Goal: Task Accomplishment & Management: Manage account settings

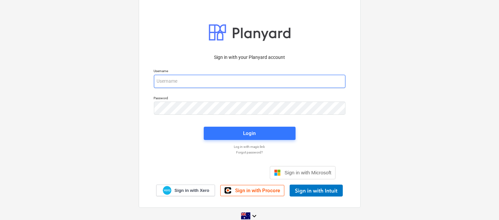
type input "[EMAIL_ADDRESS][DOMAIN_NAME]"
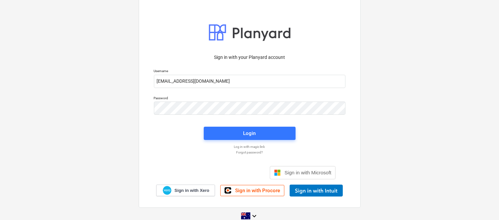
drag, startPoint x: 169, startPoint y: 139, endPoint x: 70, endPoint y: 117, distance: 101.1
click at [70, 117] on div "Sign in with your Planyard account Username contracts@signaturepropertypartners…" at bounding box center [249, 109] width 499 height 239
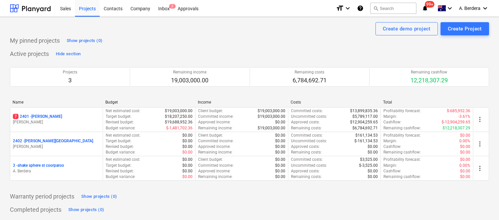
click at [88, 117] on div "7 2401 - Della Rosa" at bounding box center [56, 117] width 87 height 6
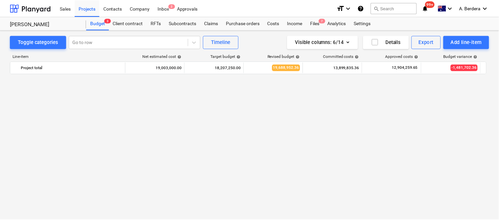
scroll to position [1263, 0]
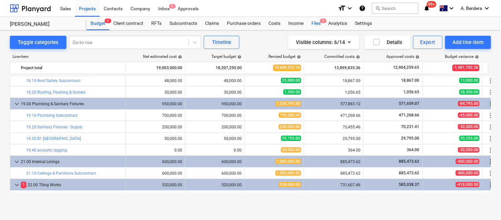
click at [313, 22] on div "Files 7" at bounding box center [316, 23] width 17 height 13
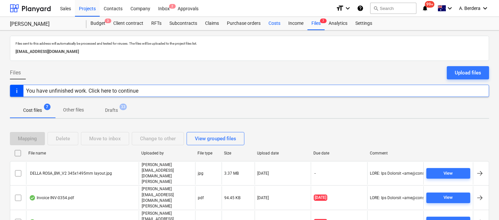
click at [279, 22] on div "Costs" at bounding box center [275, 23] width 20 height 13
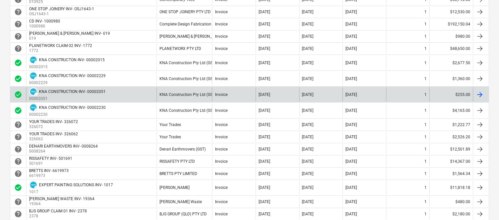
scroll to position [385, 0]
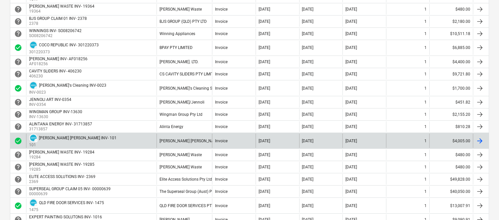
click at [190, 139] on div "[PERSON_NAME] [PERSON_NAME]" at bounding box center [185, 141] width 56 height 14
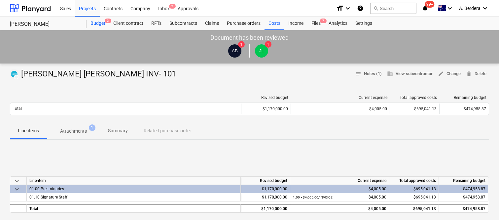
click at [101, 21] on div "Budget 3" at bounding box center [98, 23] width 23 height 13
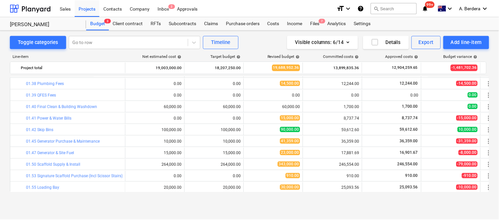
scroll to position [48, 0]
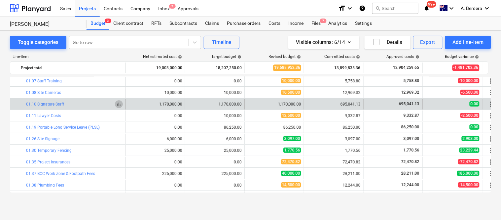
click at [120, 104] on span "bar_chart" at bounding box center [118, 103] width 5 height 5
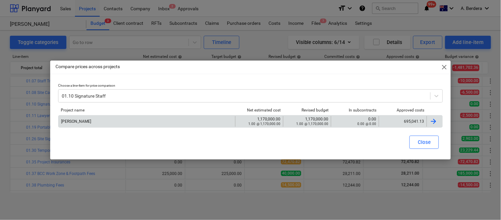
click at [401, 119] on div "695,041.13" at bounding box center [403, 121] width 42 height 5
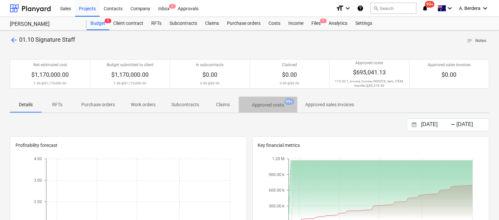
click at [273, 106] on p "Approved costs" at bounding box center [268, 104] width 32 height 7
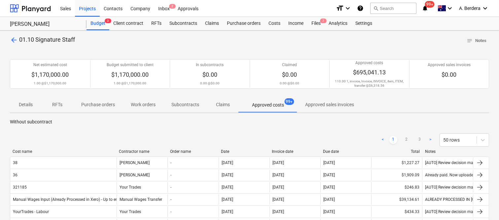
drag, startPoint x: 68, startPoint y: 151, endPoint x: 117, endPoint y: 153, distance: 48.6
click at [117, 153] on div at bounding box center [116, 151] width 12 height 5
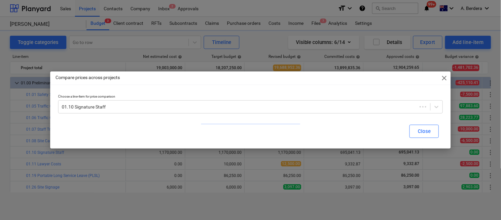
scroll to position [48, 0]
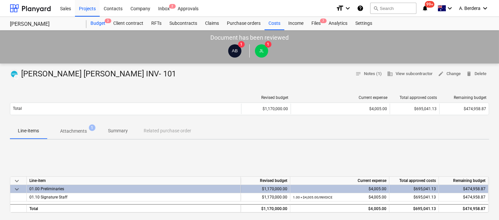
click at [94, 22] on div "Budget 3" at bounding box center [98, 23] width 23 height 13
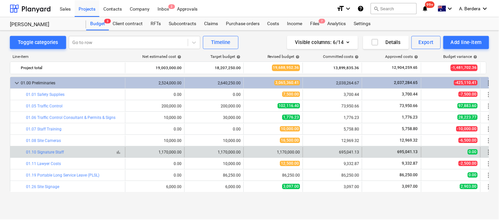
scroll to position [45, 0]
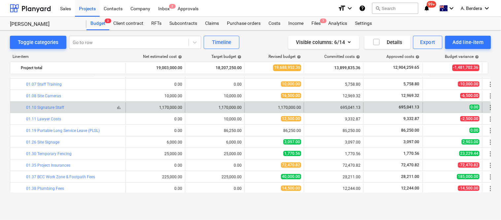
click at [119, 107] on span "bar_chart" at bounding box center [118, 107] width 5 height 5
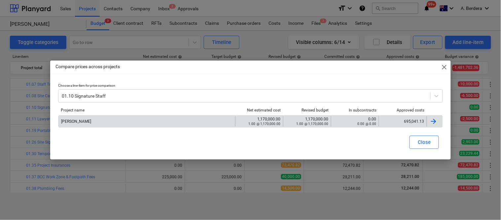
click at [404, 119] on div "695,041.13" at bounding box center [403, 121] width 42 height 5
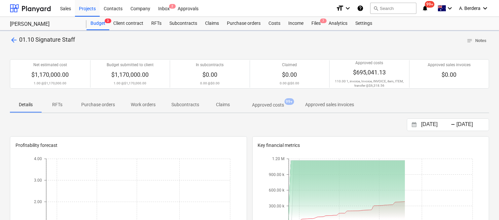
click at [271, 103] on p "Approved costs" at bounding box center [268, 104] width 32 height 7
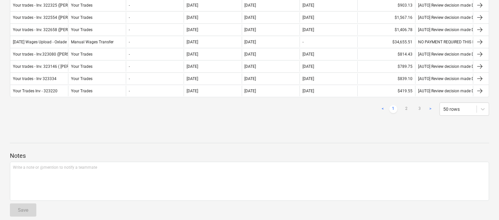
scroll to position [679, 0]
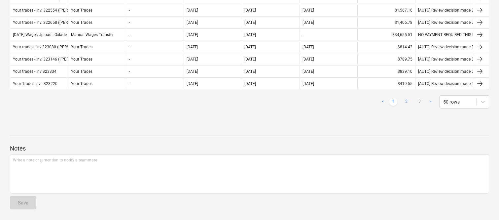
click at [408, 102] on link "2" at bounding box center [407, 102] width 8 height 8
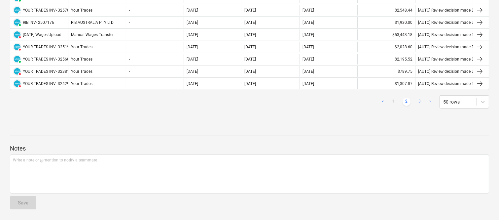
click at [419, 102] on link "3" at bounding box center [420, 102] width 8 height 8
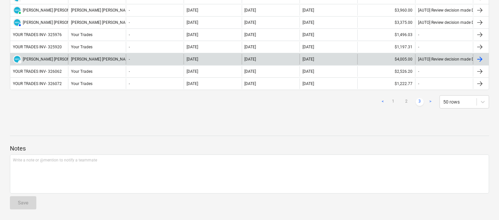
scroll to position [0, 0]
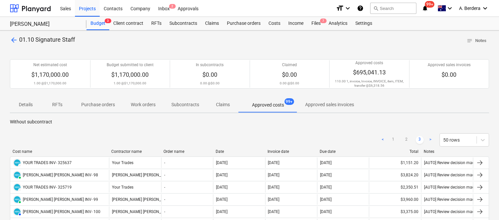
drag, startPoint x: 69, startPoint y: 153, endPoint x: 110, endPoint y: 155, distance: 41.0
click at [110, 155] on div "Cost name Contractor name Order name Date Invoice date Due date Total Notes" at bounding box center [250, 152] width 480 height 7
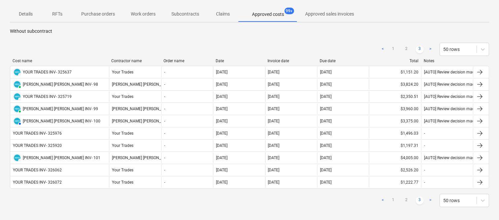
scroll to position [87, 0]
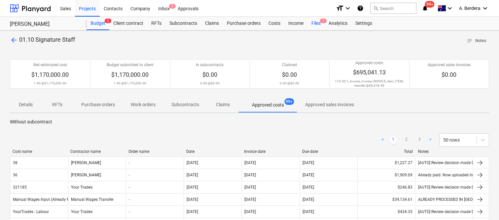
click at [318, 20] on div "Files 7" at bounding box center [316, 23] width 17 height 13
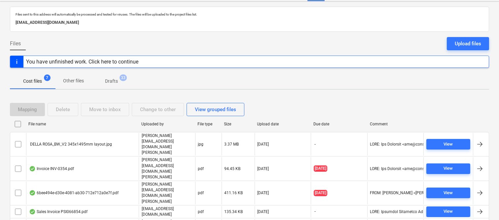
scroll to position [51, 0]
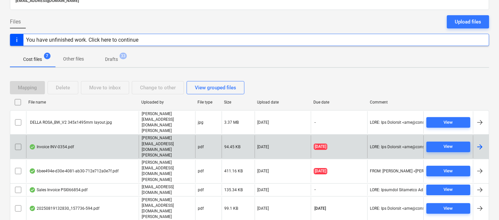
click at [98, 135] on div "Invoice INV-0354.pdf" at bounding box center [82, 146] width 113 height 23
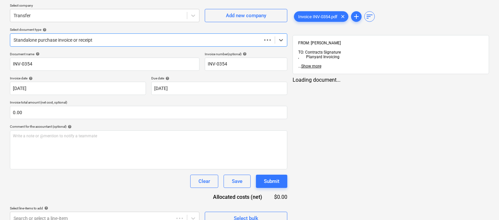
type input "INV-0354"
type input "[DATE]"
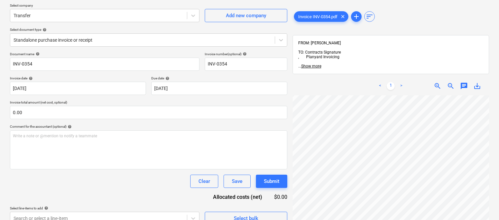
scroll to position [0, 150]
click at [94, 17] on div at bounding box center [99, 15] width 170 height 7
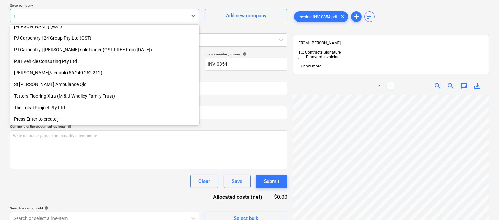
scroll to position [398, 0]
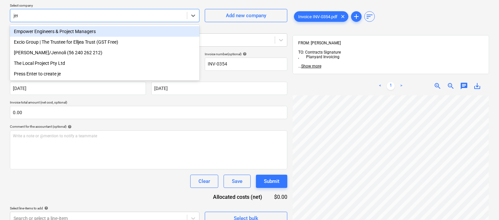
type input "jenn"
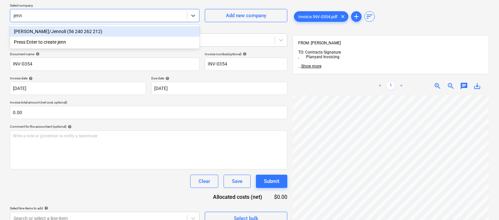
click at [95, 34] on div "SCHERER, HEIDE/Jennoli (56 240 262 212)" at bounding box center [105, 31] width 190 height 11
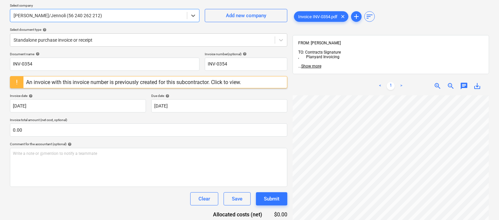
click at [19, 83] on div at bounding box center [16, 82] width 13 height 12
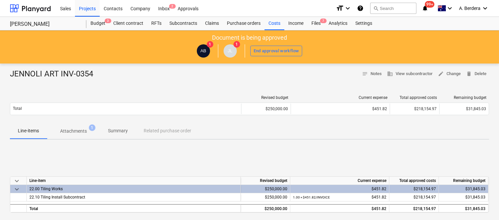
click at [120, 130] on p "Summary" at bounding box center [118, 130] width 20 height 7
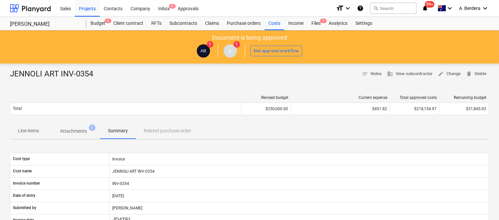
click at [75, 127] on span "Attachments 1" at bounding box center [73, 131] width 53 height 12
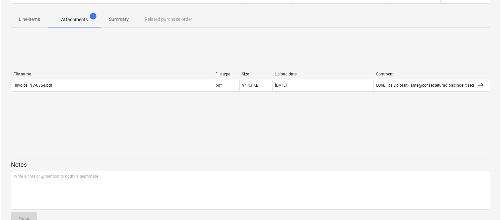
scroll to position [127, 0]
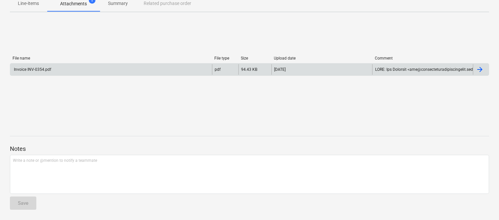
click at [94, 69] on div "Invoice INV-0354.pdf" at bounding box center [111, 69] width 202 height 11
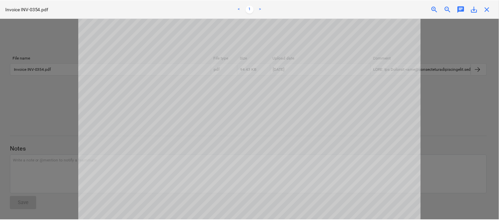
scroll to position [0, 0]
click at [489, 7] on span "close" at bounding box center [489, 9] width 8 height 8
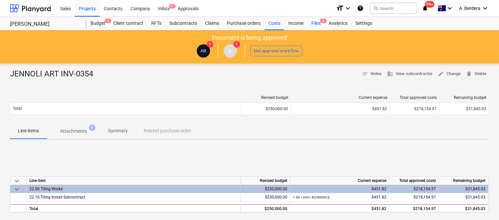
click at [322, 22] on span "8" at bounding box center [323, 21] width 7 height 5
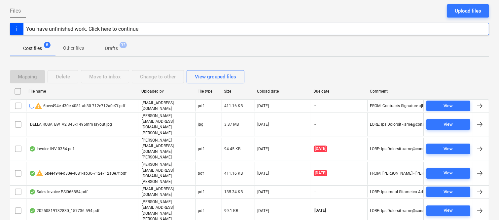
scroll to position [63, 0]
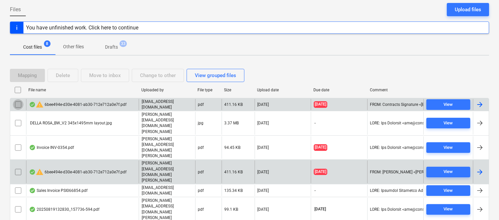
click at [18, 103] on input "checkbox" at bounding box center [18, 104] width 11 height 11
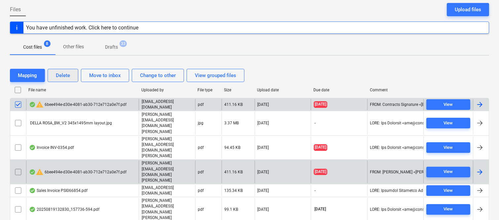
click at [60, 75] on div "Delete" at bounding box center [63, 75] width 14 height 9
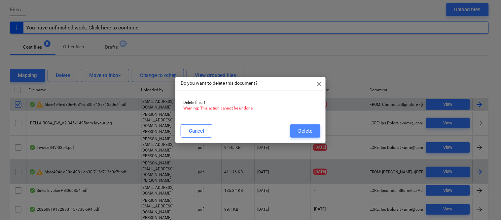
click at [316, 133] on button "Delete" at bounding box center [305, 130] width 30 height 13
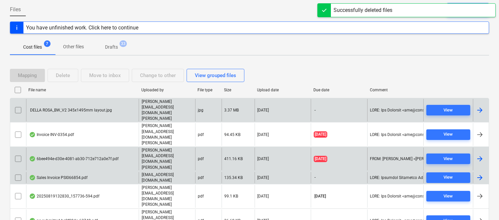
scroll to position [51, 0]
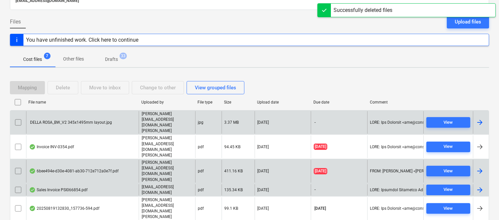
click at [114, 168] on div "6bee494e-d30e-4081-ab30-712e712a0e7f.pdf" at bounding box center [74, 170] width 90 height 5
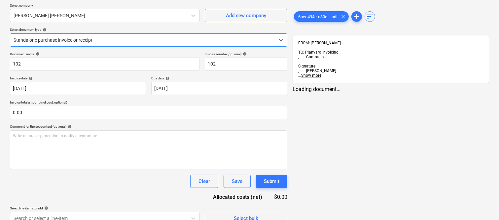
type input "102"
type input "[DATE]"
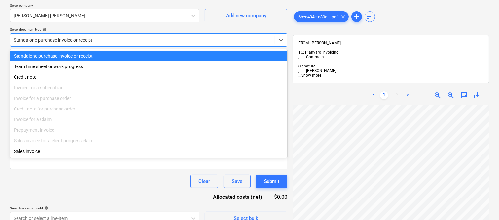
click at [114, 40] on div at bounding box center [143, 40] width 258 height 7
click at [120, 54] on div "Standalone purchase invoice or receipt" at bounding box center [149, 56] width 278 height 11
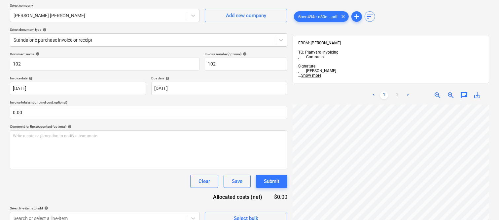
scroll to position [33, 150]
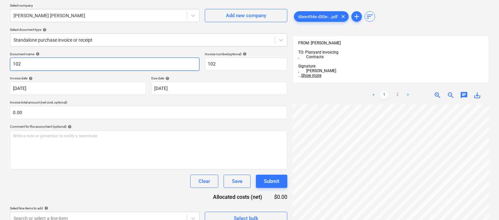
click at [11, 61] on input "102" at bounding box center [105, 64] width 190 height 13
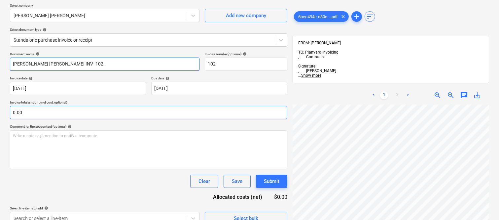
type input "[PERSON_NAME] [PERSON_NAME] INV- 102"
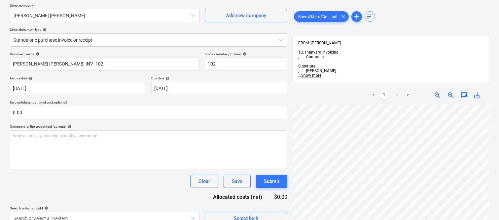
scroll to position [290, 150]
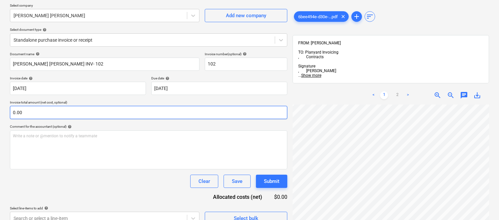
click at [60, 110] on input "0.00" at bounding box center [149, 112] width 278 height 13
paste input "3,982.3"
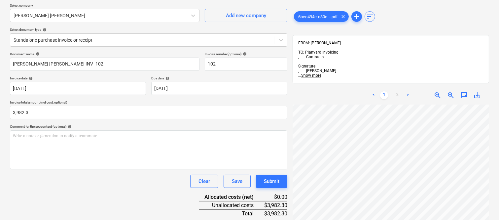
type input "3,982.30"
click at [67, 183] on div "Clear Save Submit" at bounding box center [149, 180] width 278 height 13
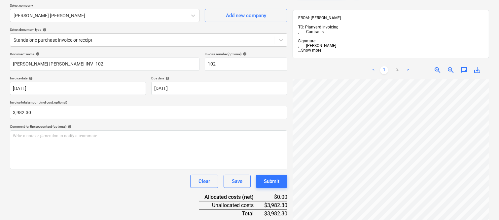
scroll to position [78, 0]
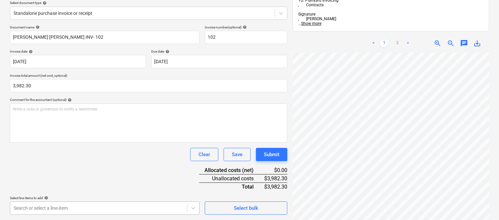
click at [99, 142] on body "Sales Projects Contacts Company Inbox 2 Approvals format_size keyboard_arrow_do…" at bounding box center [249, 32] width 499 height 220
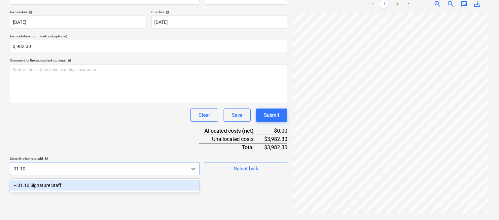
scroll to position [94, 0]
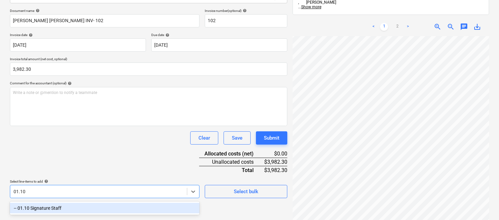
click at [101, 201] on div "-- 01.10 Signature Staff" at bounding box center [105, 207] width 190 height 13
type input "01.10"
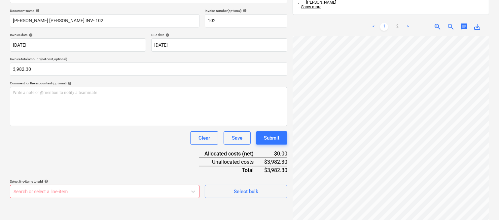
click at [85, 150] on div "Document name help CAMERON BROWN INV- 102 Invoice number (optional) help 102 In…" at bounding box center [149, 103] width 278 height 189
click at [64, 126] on body "Sales Projects Contacts Company Inbox 2 Approvals format_size keyboard_arrow_do…" at bounding box center [249, 16] width 499 height 220
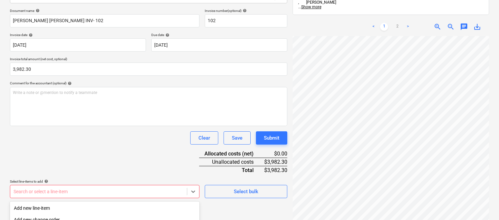
scroll to position [176, 0]
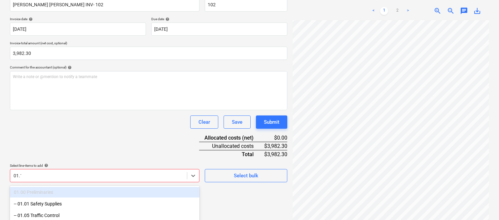
type input "01.10"
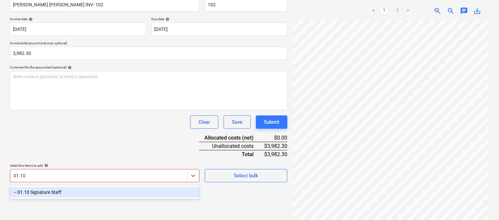
scroll to position [94, 0]
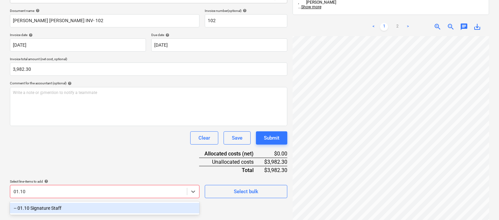
drag, startPoint x: 73, startPoint y: 203, endPoint x: 68, endPoint y: 164, distance: 39.4
click at [74, 203] on div "-- 01.10 Signature Staff" at bounding box center [105, 208] width 190 height 11
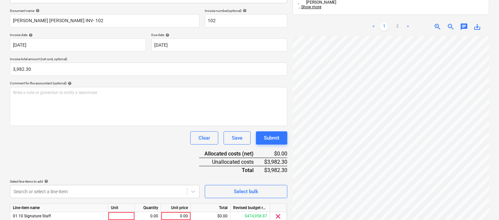
click at [68, 164] on div "Document name help CAMERON BROWN INV- 102 Invoice number (optional) help 102 In…" at bounding box center [149, 125] width 278 height 233
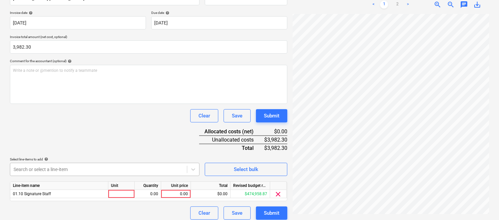
scroll to position [121, 0]
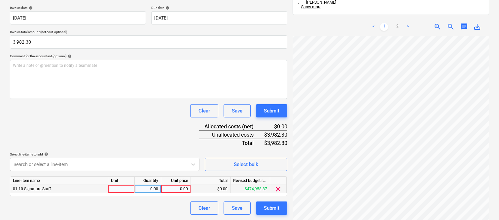
click at [122, 189] on div at bounding box center [121, 189] width 26 height 8
type input "INVOICE"
click at [152, 190] on div "0.00" at bounding box center [147, 189] width 21 height 8
type input "1"
click at [185, 189] on div "0.00" at bounding box center [176, 189] width 24 height 8
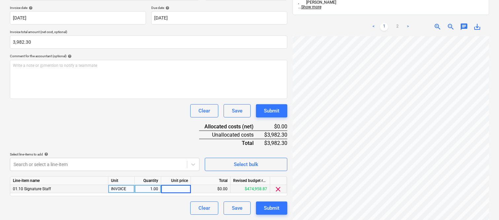
type input "3,982.3"
click at [158, 150] on div "Document name help CAMERON BROWN INV- 102 Invoice number (optional) help 102 In…" at bounding box center [149, 97] width 278 height 233
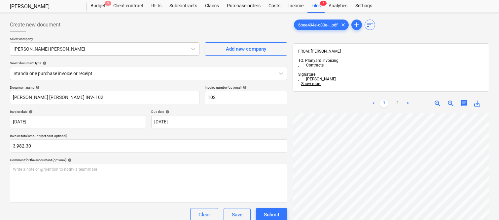
scroll to position [0, 0]
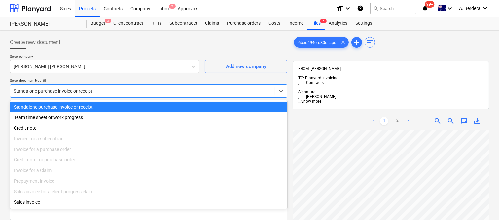
click at [122, 86] on div "Standalone purchase invoice or receipt" at bounding box center [142, 90] width 265 height 9
click at [123, 105] on div "Standalone purchase invoice or receipt" at bounding box center [149, 106] width 278 height 11
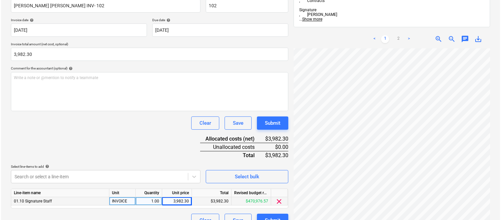
scroll to position [121, 0]
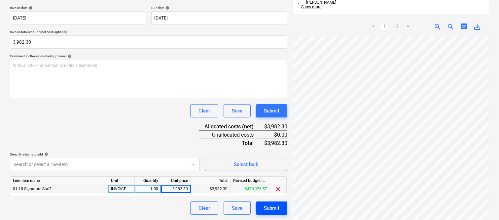
click at [269, 210] on div "Submit" at bounding box center [272, 208] width 16 height 9
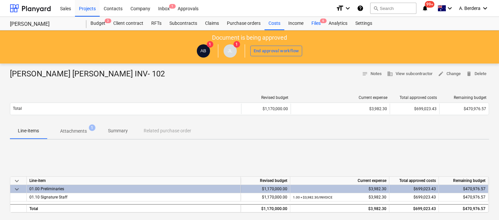
click at [314, 21] on div "Files 6" at bounding box center [316, 23] width 17 height 13
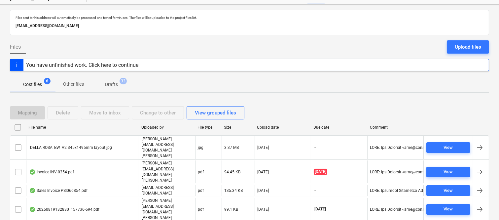
scroll to position [39, 0]
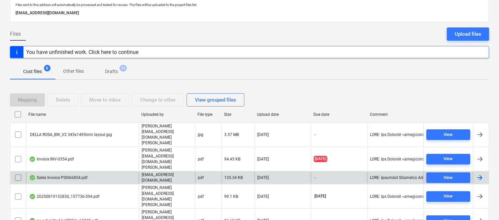
click at [116, 172] on div "Sales Invoice PSI066854.pdf" at bounding box center [82, 177] width 113 height 11
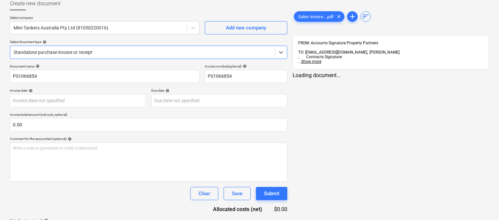
type input "PS1066854"
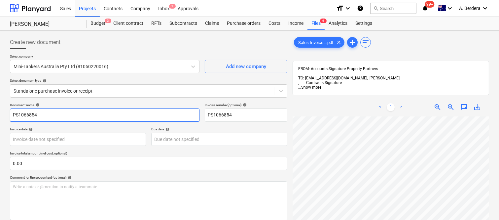
click at [11, 114] on input "PS1066854" at bounding box center [105, 114] width 190 height 13
type input "MINI TANKERS INV- PS1066854"
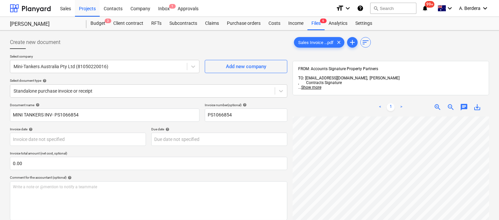
scroll to position [0, 285]
click at [42, 139] on body "Sales Projects Contacts Company Inbox 1 Approvals format_size keyboard_arrow_do…" at bounding box center [249, 110] width 499 height 220
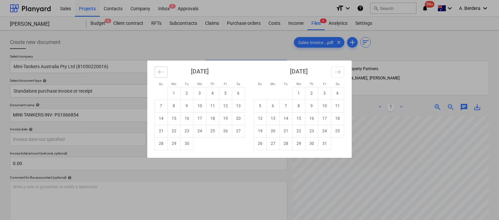
click at [159, 74] on icon "Move backward to switch to the previous month." at bounding box center [161, 72] width 6 height 6
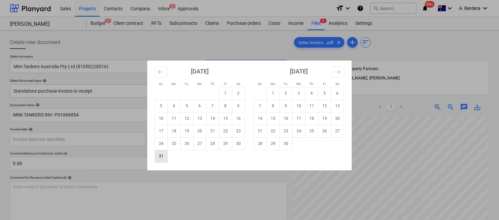
click at [163, 157] on td "31" at bounding box center [161, 156] width 13 height 13
type input "[DATE]"
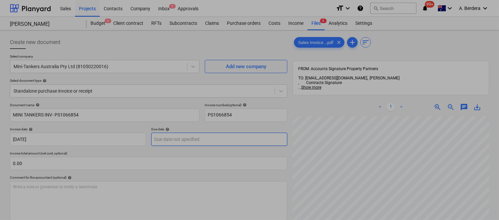
click at [190, 138] on body "Sales Projects Contacts Company Inbox 1 Approvals format_size keyboard_arrow_do…" at bounding box center [249, 110] width 499 height 220
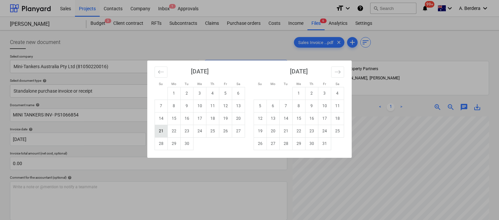
click at [163, 130] on td "21" at bounding box center [161, 131] width 13 height 13
type input "[DATE]"
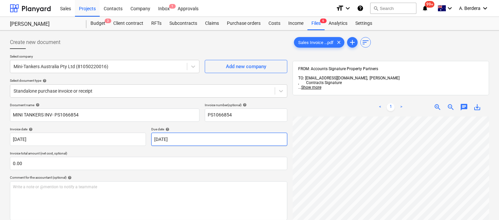
scroll to position [105, 293]
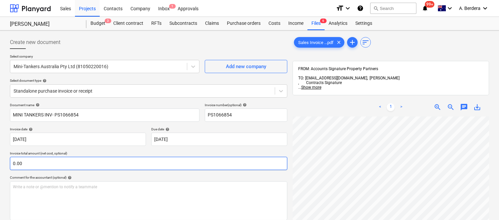
click at [33, 164] on input "0.00" at bounding box center [149, 163] width 278 height 13
paste input "1,737.9"
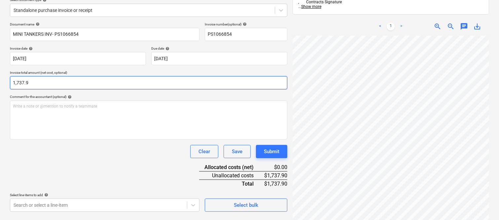
scroll to position [94, 0]
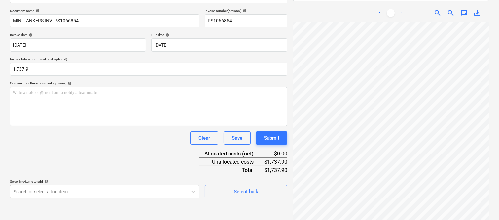
type input "1,737.90"
click at [106, 146] on div "Document name help MINI TANKERS INV- PS1066854 Invoice number (optional) help P…" at bounding box center [149, 103] width 278 height 189
click at [84, 126] on body "Sales Projects Contacts Company Inbox 1 Approvals format_size keyboard_arrow_do…" at bounding box center [249, 16] width 499 height 220
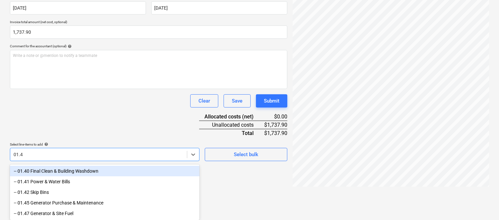
type input "01.47"
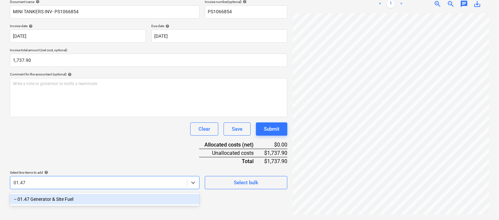
scroll to position [94, 0]
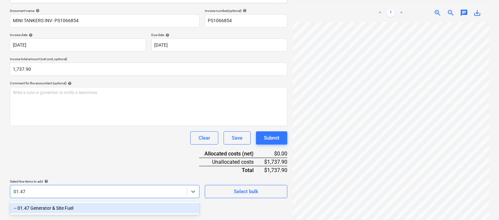
click at [87, 208] on div "-- 01.47 Generator & Site Fuel" at bounding box center [105, 208] width 190 height 11
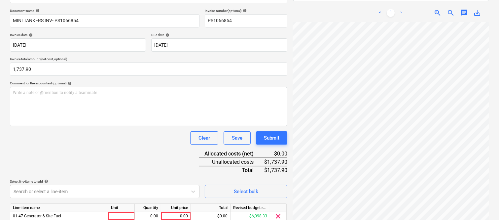
click at [80, 127] on div "Document name help MINI TANKERS INV- PS1066854 Invoice number (optional) help P…" at bounding box center [149, 125] width 278 height 233
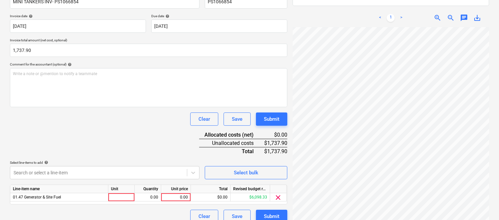
scroll to position [121, 0]
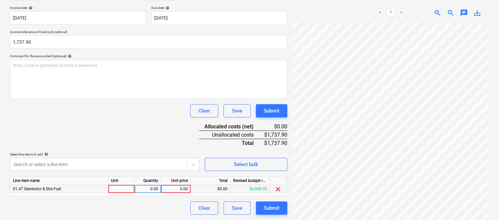
click at [131, 188] on div at bounding box center [121, 189] width 26 height 8
type input "INVOICE"
click at [150, 190] on div "0.00" at bounding box center [147, 189] width 21 height 8
type input "1"
click at [173, 191] on div "0.00" at bounding box center [176, 189] width 24 height 8
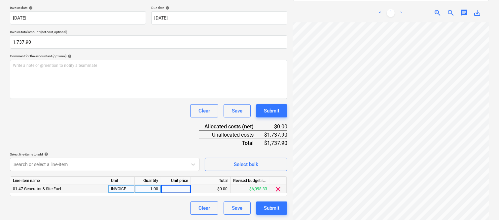
type input "1,737.9"
click at [153, 128] on div "Document name help MINI TANKERS INV- PS1066854 Invoice number (optional) help P…" at bounding box center [149, 97] width 278 height 233
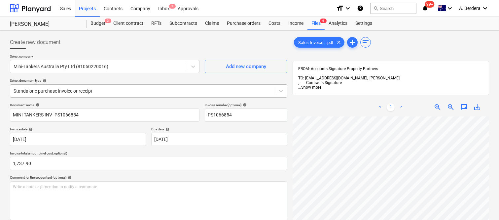
click at [137, 91] on div at bounding box center [143, 91] width 258 height 7
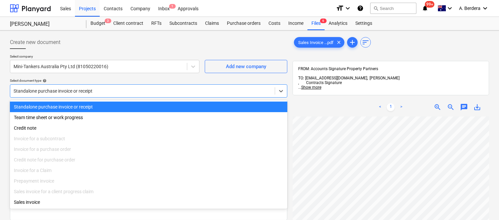
click at [140, 106] on div "Standalone purchase invoice or receipt" at bounding box center [149, 106] width 278 height 11
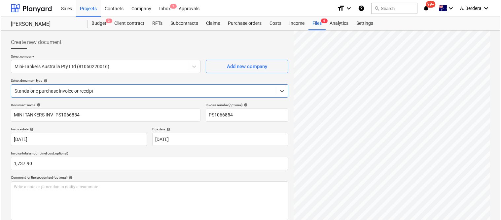
scroll to position [121, 0]
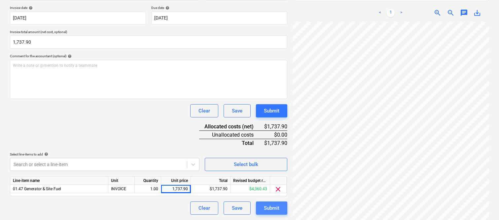
click at [272, 210] on div "Submit" at bounding box center [272, 208] width 16 height 9
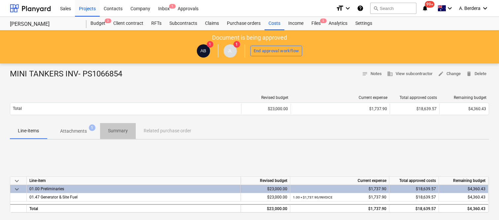
click at [117, 130] on p "Summary" at bounding box center [118, 130] width 20 height 7
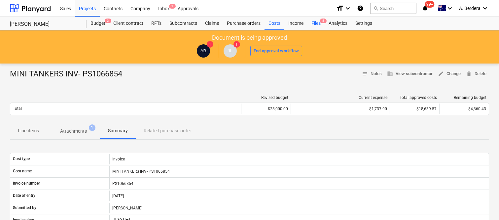
click at [312, 24] on div "Files 5" at bounding box center [316, 23] width 17 height 13
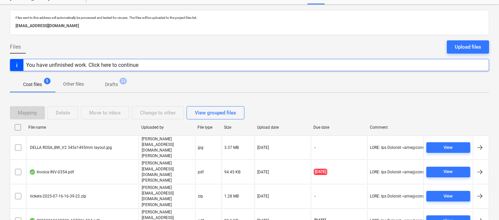
scroll to position [26, 0]
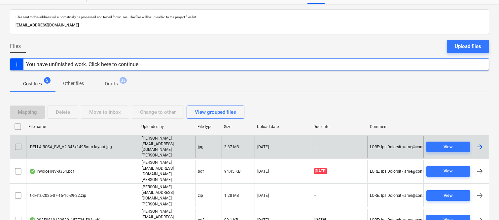
click at [96, 144] on div "DELLA ROSA_BW_V2 345x1495mm layout.jpg" at bounding box center [70, 146] width 83 height 5
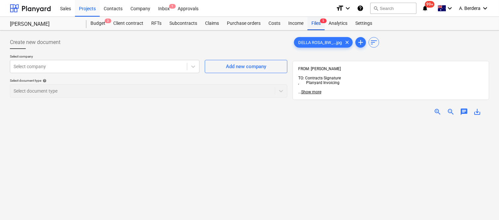
click at [314, 24] on div "Files 5" at bounding box center [316, 23] width 17 height 13
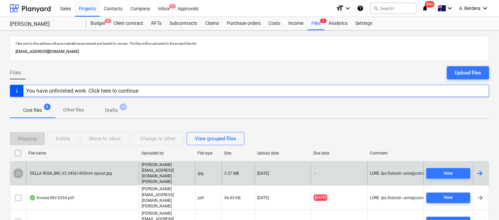
click at [17, 169] on input "checkbox" at bounding box center [18, 173] width 11 height 11
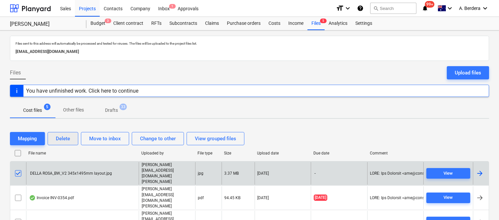
click at [66, 137] on div "Delete" at bounding box center [63, 138] width 14 height 9
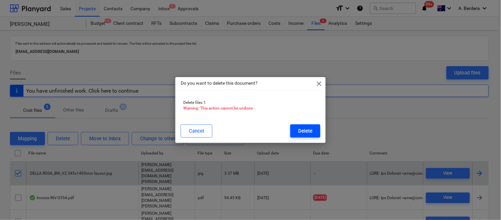
click at [307, 130] on div "Delete" at bounding box center [305, 131] width 14 height 9
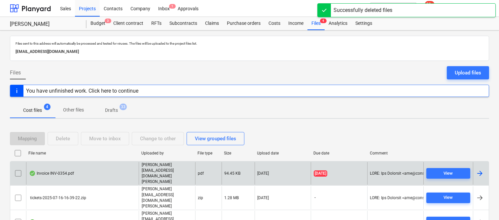
scroll to position [14, 0]
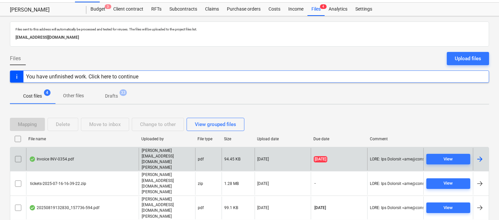
click at [106, 153] on div "Invoice INV-0354.pdf" at bounding box center [82, 159] width 113 height 23
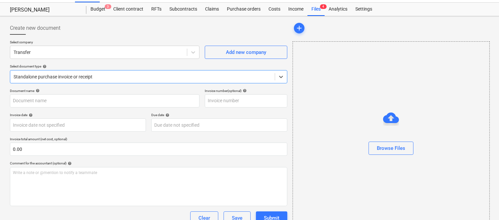
type input "INV-0354"
type input "[DATE]"
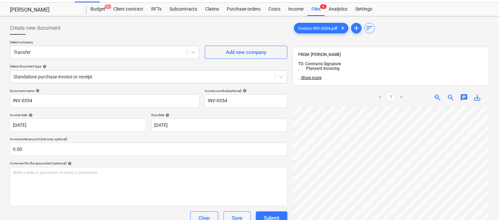
scroll to position [0, 130]
click at [285, 156] on div "Create new document Select company Transfer Add new company Select document typ…" at bounding box center [249, 165] width 485 height 292
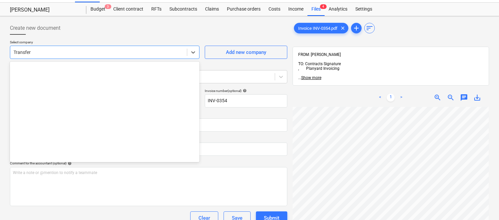
click at [118, 54] on div at bounding box center [99, 52] width 170 height 7
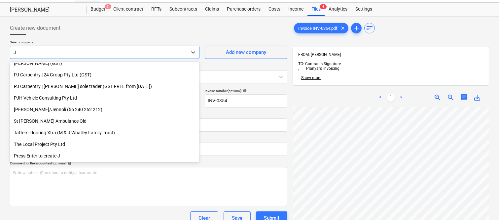
scroll to position [398, 0]
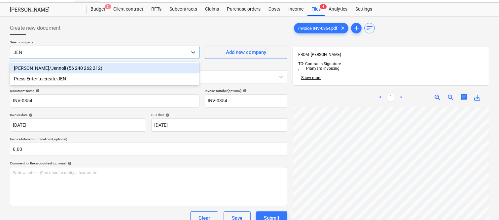
type input "JENN"
click at [113, 67] on div "SCHERER, HEIDE/Jennoli (56 240 262 212)" at bounding box center [105, 68] width 190 height 11
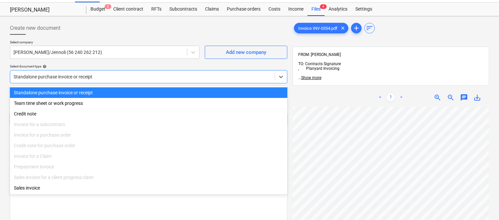
click at [112, 75] on div at bounding box center [143, 76] width 258 height 7
click at [118, 93] on div "Standalone purchase invoice or receipt" at bounding box center [149, 92] width 278 height 11
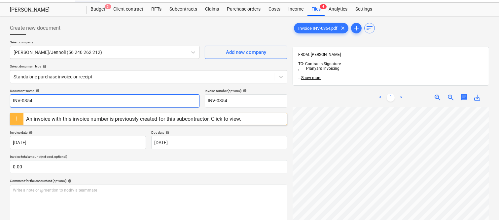
click at [11, 99] on input "INV-0354" at bounding box center [105, 100] width 190 height 13
type input "JENNOLI ART INV-0354"
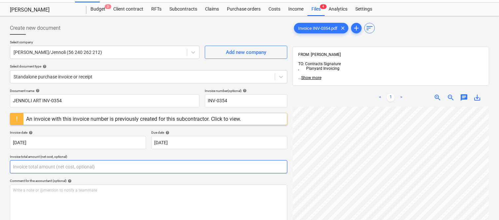
click at [39, 166] on input "text" at bounding box center [149, 166] width 278 height 13
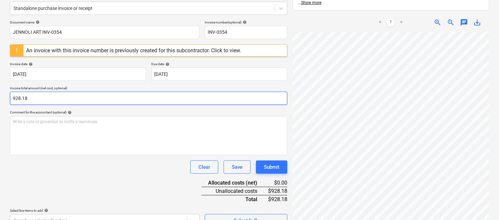
scroll to position [96, 0]
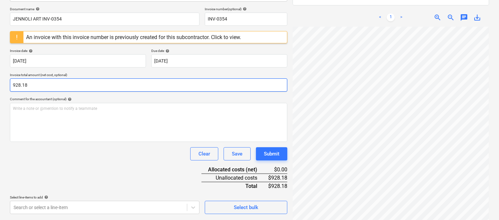
type input "928.18"
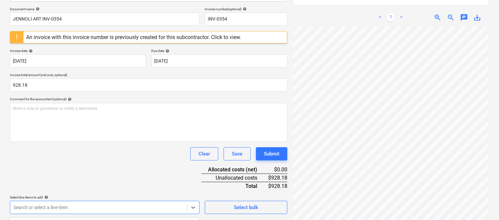
click at [48, 124] on body "Sales Projects Contacts Company Inbox 1 Approvals format_size keyboard_arrow_do…" at bounding box center [249, 14] width 499 height 220
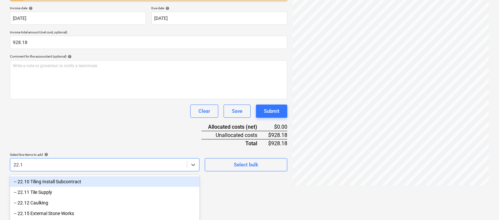
type input "22.10"
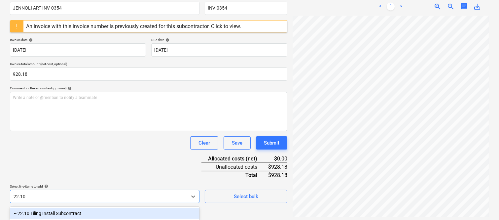
scroll to position [106, 0]
drag, startPoint x: 45, startPoint y: 213, endPoint x: 53, endPoint y: 161, distance: 52.4
click at [45, 213] on div "-- 22.10 Tiling Install Subcontract" at bounding box center [105, 213] width 190 height 11
click at [53, 160] on div "Document name help JENNOLI ART INV-0354 Invoice number (optional) help INV-0354…" at bounding box center [149, 121] width 278 height 250
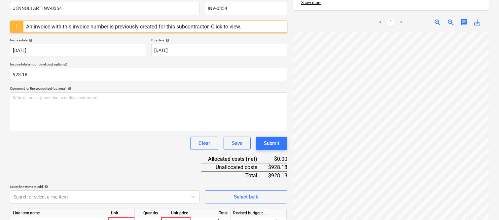
scroll to position [139, 0]
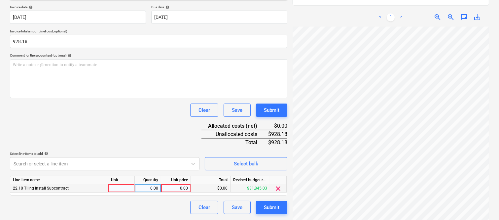
click at [120, 187] on div at bounding box center [121, 188] width 26 height 8
type input "INVOICE"
click at [153, 188] on div "0.00" at bounding box center [147, 188] width 21 height 8
type input "1"
click at [177, 192] on div "0.00" at bounding box center [176, 188] width 24 height 8
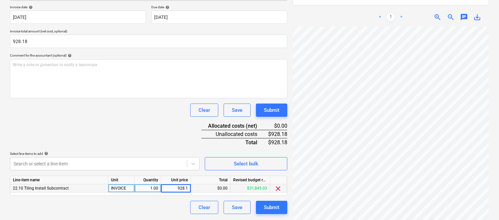
type input "928.18"
click at [155, 135] on div "Document name help JENNOLI ART INV-0354 Invoice number (optional) help INV-0354…" at bounding box center [149, 88] width 278 height 250
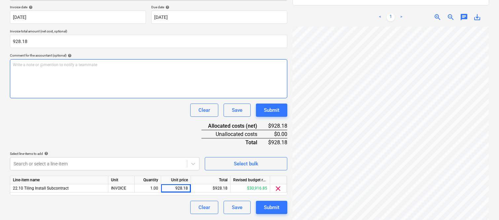
click at [101, 79] on div "Write a note or @mention to notify a teammate ﻿" at bounding box center [149, 78] width 278 height 39
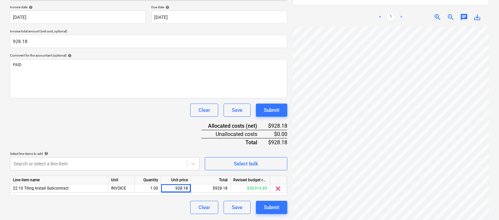
click at [87, 137] on div "Document name help JENNOLI ART INV-0354 Invoice number (optional) help INV-0354…" at bounding box center [149, 88] width 278 height 250
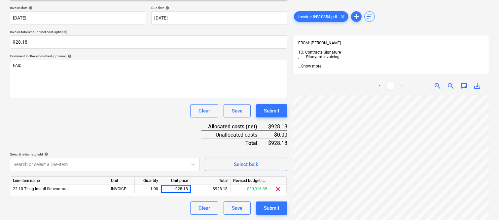
scroll to position [0, 0]
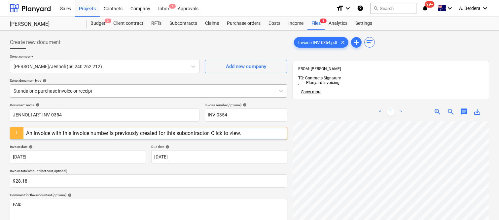
click at [133, 86] on div "Standalone purchase invoice or receipt" at bounding box center [142, 90] width 265 height 9
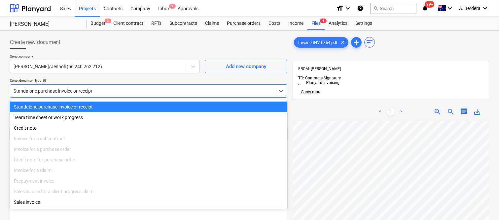
click at [137, 107] on div "Standalone purchase invoice or receipt" at bounding box center [149, 106] width 278 height 11
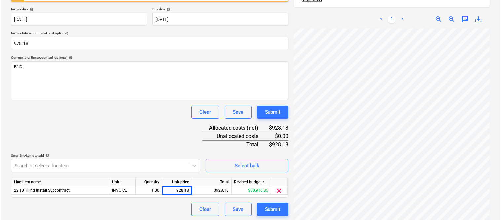
scroll to position [139, 0]
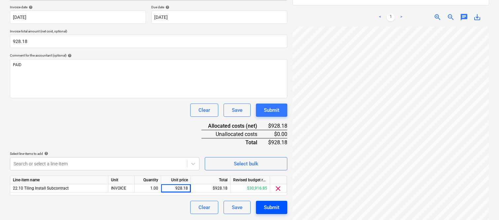
click at [273, 205] on div "Submit" at bounding box center [272, 207] width 16 height 9
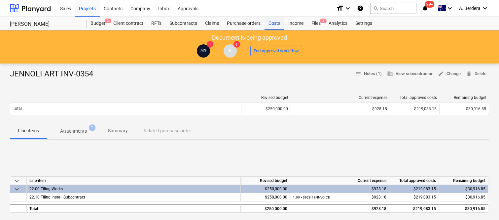
click at [270, 24] on div "Costs" at bounding box center [275, 23] width 20 height 13
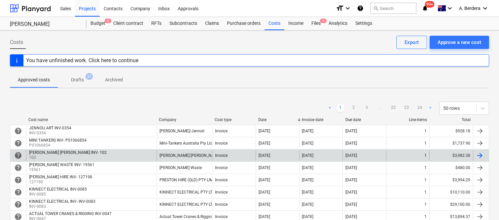
click at [154, 154] on div "CAMERON BROWN INV- 102 102" at bounding box center [91, 155] width 131 height 11
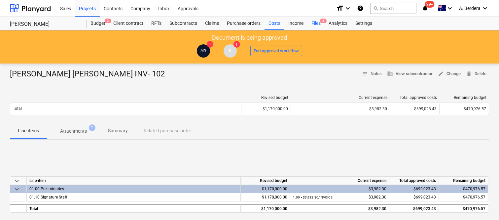
click at [314, 24] on div "Files 3" at bounding box center [316, 23] width 17 height 13
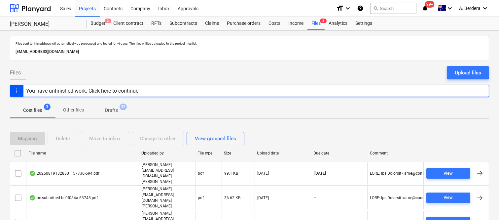
scroll to position [14, 0]
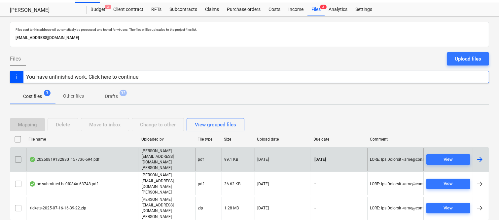
click at [123, 156] on div "20250819132830_157736-594.pdf" at bounding box center [82, 159] width 113 height 23
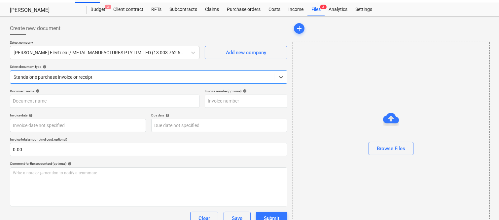
type input "157736-594"
type input "[DATE]"
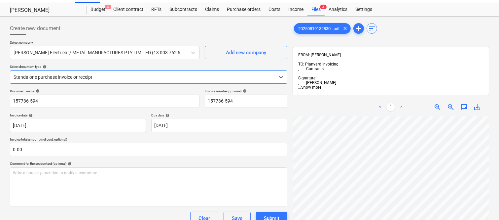
click at [120, 72] on div "Standalone purchase invoice or receipt" at bounding box center [142, 76] width 265 height 9
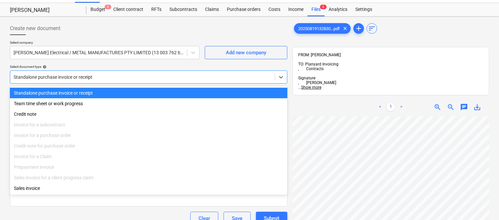
click at [113, 91] on div "Standalone purchase invoice or receipt" at bounding box center [149, 93] width 278 height 11
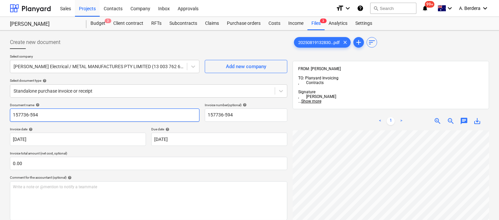
click at [11, 114] on input "157736-594" at bounding box center [105, 114] width 190 height 13
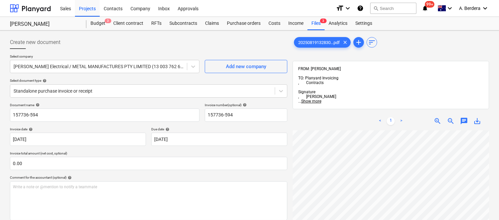
scroll to position [0, 19]
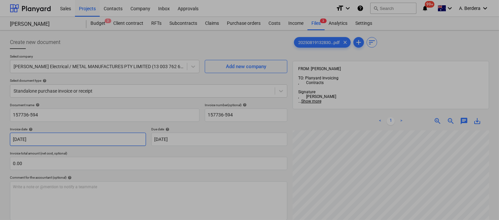
click at [12, 137] on body "Sales Projects Contacts Company Inbox Approvals format_size keyboard_arrow_down…" at bounding box center [249, 110] width 499 height 220
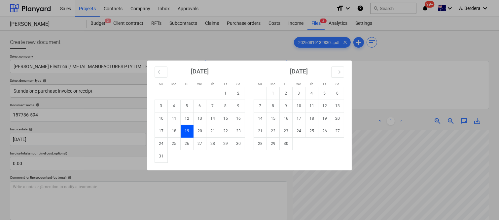
click at [15, 112] on div "Su Mo Tu We Th Fr Sa Su Mo Tu We Th Fr Sa July 2025 1 2 3 4 5 6 7 8 9 10 11 12 …" at bounding box center [249, 110] width 499 height 220
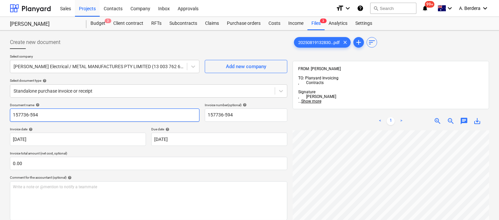
click at [11, 113] on input "157736-594" at bounding box center [105, 114] width 190 height 13
type input "MM ELECTRICAL INV- 157736-594"
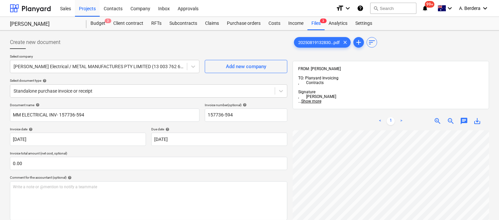
scroll to position [290, 131]
click at [499, 138] on div "Create new document Select company Haymans Electrical / METAL MANUFACTURES PTY …" at bounding box center [249, 183] width 499 height 306
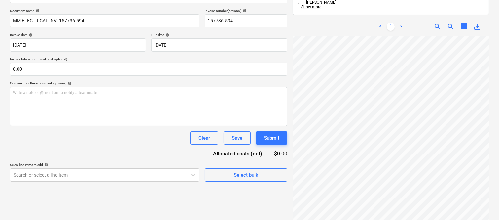
scroll to position [290, 150]
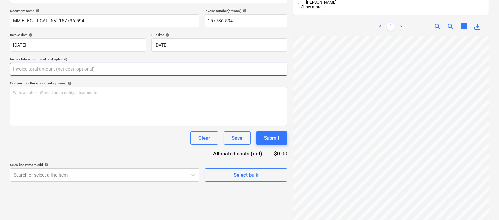
click at [119, 71] on input "text" at bounding box center [149, 68] width 278 height 13
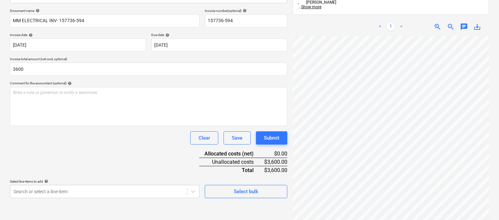
type input "3,600.00"
click at [121, 154] on div "Document name help MM ELECTRICAL INV- 157736-594 Invoice number (optional) help…" at bounding box center [149, 103] width 278 height 189
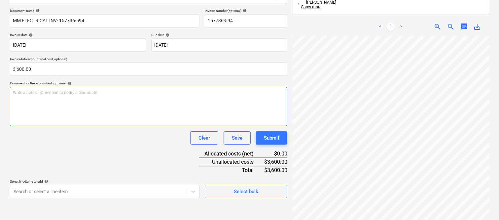
scroll to position [0, 0]
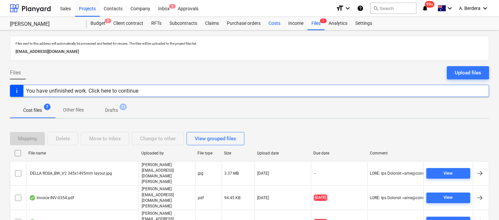
click at [275, 25] on div "Costs" at bounding box center [275, 23] width 20 height 13
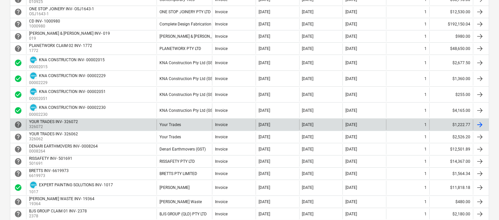
scroll to position [385, 0]
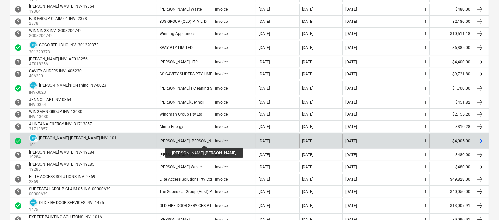
click at [187, 139] on div "[PERSON_NAME] [PERSON_NAME]" at bounding box center [190, 140] width 61 height 5
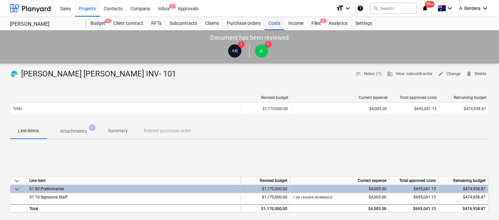
click at [273, 24] on div "Costs" at bounding box center [275, 23] width 20 height 13
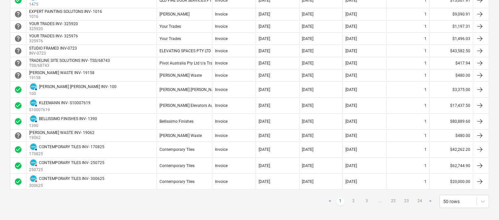
scroll to position [610, 0]
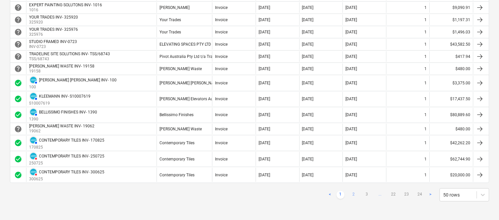
click at [355, 192] on link "2" at bounding box center [354, 195] width 8 height 8
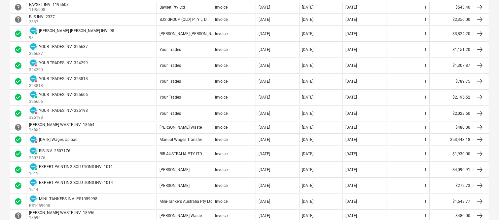
scroll to position [581, 0]
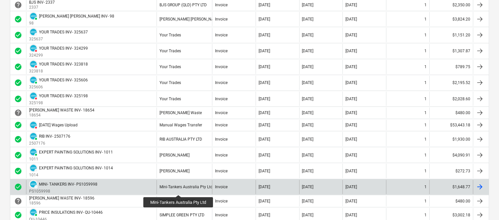
click at [179, 189] on div "Mini-Tankers Australia Pty Ltd" at bounding box center [186, 186] width 53 height 5
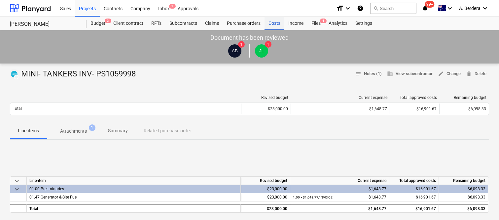
click at [275, 23] on div "Costs" at bounding box center [275, 23] width 20 height 13
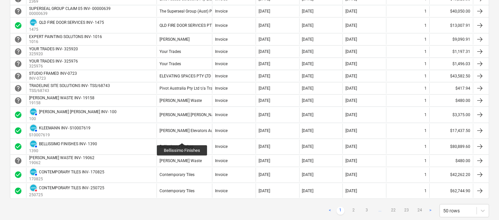
scroll to position [602, 0]
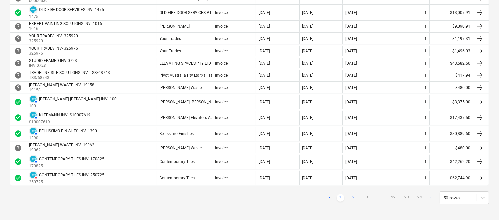
click at [354, 199] on link "2" at bounding box center [354, 198] width 8 height 8
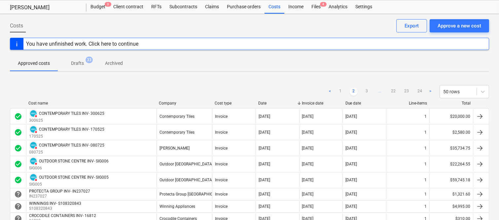
scroll to position [2, 0]
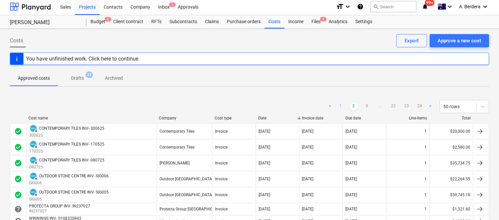
click at [341, 103] on link "1" at bounding box center [341, 106] width 8 height 8
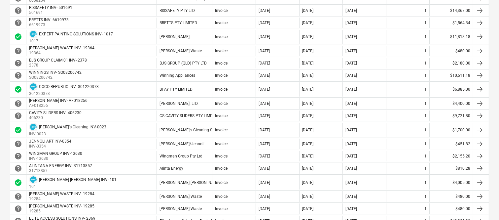
scroll to position [369, 0]
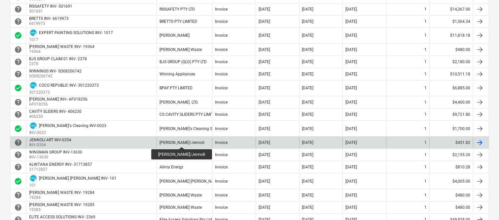
click at [182, 141] on div "[PERSON_NAME]/Jennoli" at bounding box center [182, 142] width 45 height 5
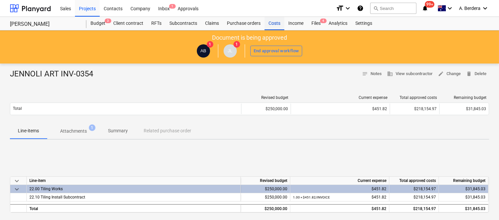
click at [276, 23] on div "Costs" at bounding box center [275, 23] width 20 height 13
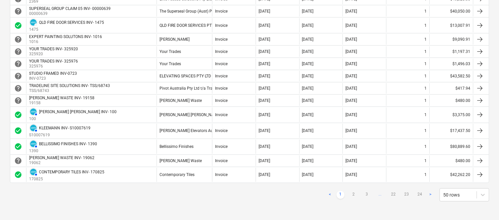
scroll to position [603, 0]
click at [353, 192] on link "2" at bounding box center [354, 195] width 8 height 8
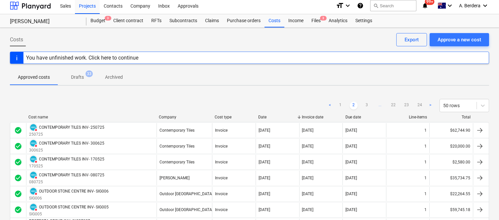
scroll to position [0, 0]
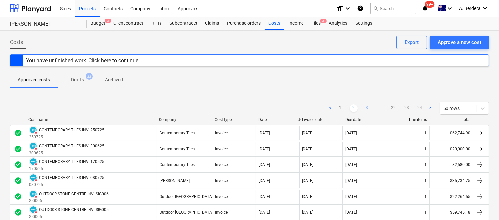
click at [367, 106] on link "3" at bounding box center [367, 108] width 8 height 8
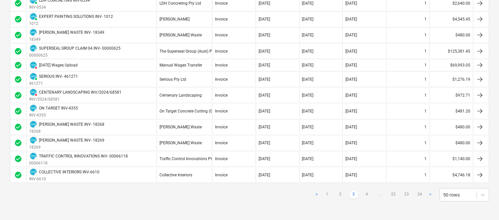
scroll to position [724, 0]
click at [368, 192] on link "4" at bounding box center [367, 195] width 8 height 8
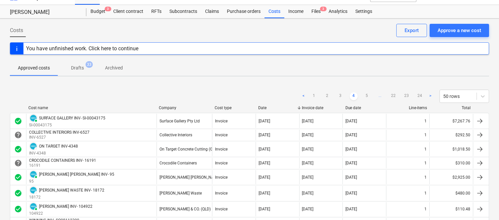
scroll to position [0, 0]
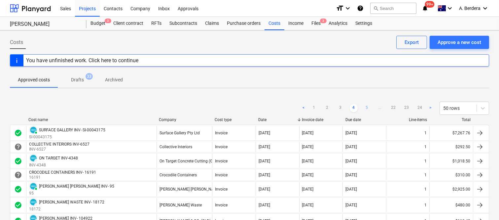
click at [366, 106] on link "5" at bounding box center [367, 108] width 8 height 8
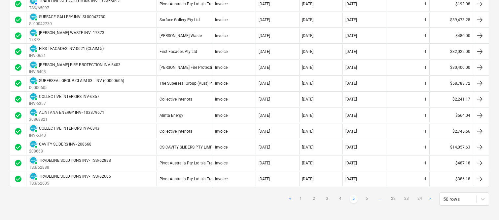
scroll to position [734, 0]
click at [366, 198] on link "6" at bounding box center [367, 198] width 8 height 8
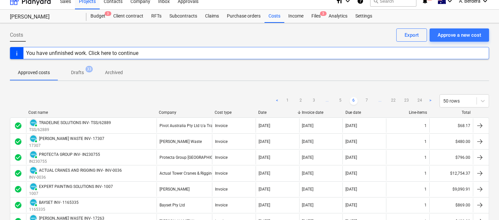
scroll to position [0, 0]
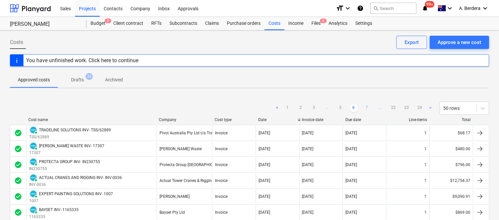
click at [365, 105] on link "7" at bounding box center [367, 108] width 8 height 8
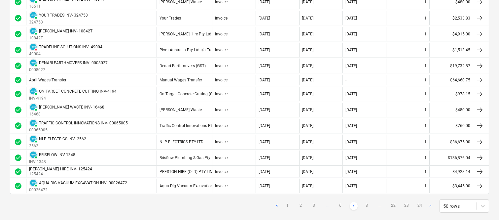
scroll to position [732, 0]
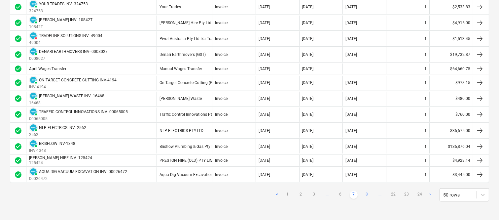
click at [365, 196] on link "8" at bounding box center [367, 195] width 8 height 8
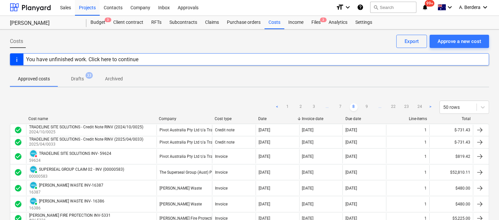
scroll to position [0, 0]
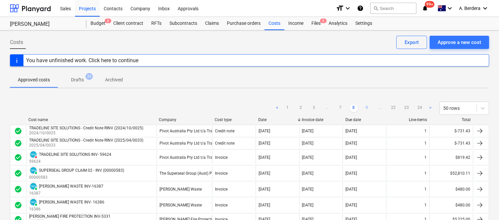
click at [369, 106] on link "9" at bounding box center [367, 108] width 8 height 8
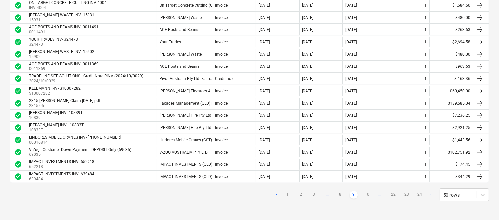
scroll to position [559, 0]
click at [365, 194] on link "10" at bounding box center [367, 195] width 8 height 8
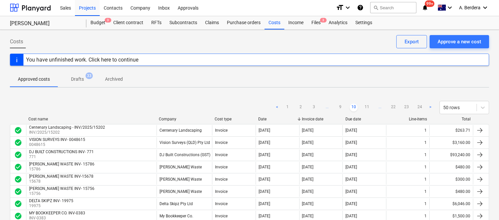
scroll to position [0, 0]
click at [366, 106] on link "11" at bounding box center [367, 108] width 8 height 8
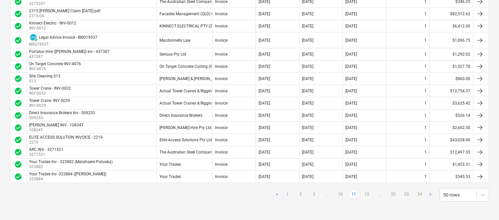
scroll to position [559, 0]
click at [369, 195] on link "12" at bounding box center [367, 195] width 8 height 8
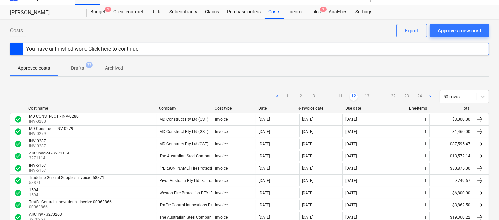
scroll to position [0, 0]
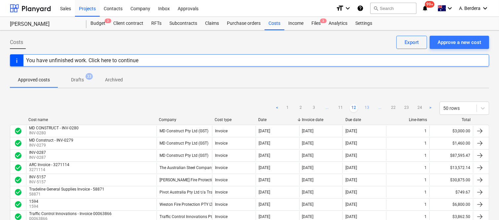
click at [369, 107] on link "13" at bounding box center [367, 108] width 8 height 8
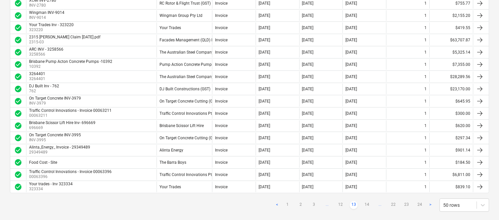
scroll to position [555, 0]
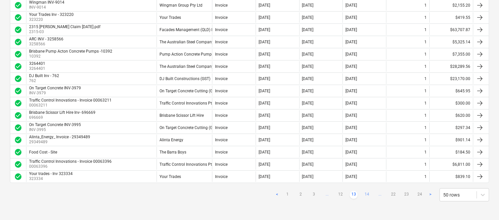
click at [367, 193] on link "14" at bounding box center [367, 195] width 8 height 8
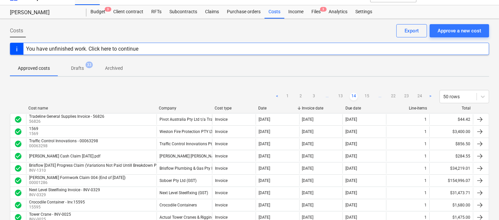
scroll to position [0, 0]
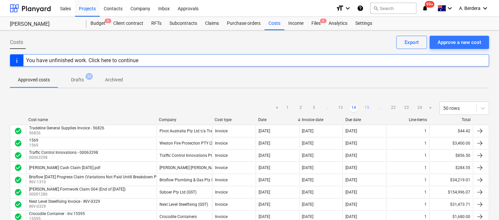
click at [366, 109] on link "15" at bounding box center [367, 108] width 8 height 8
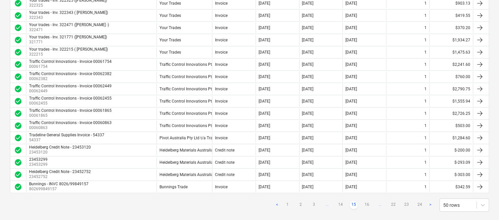
scroll to position [555, 0]
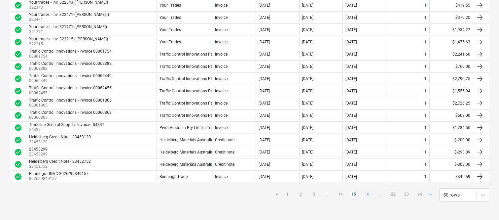
click at [368, 192] on link "16" at bounding box center [367, 195] width 8 height 8
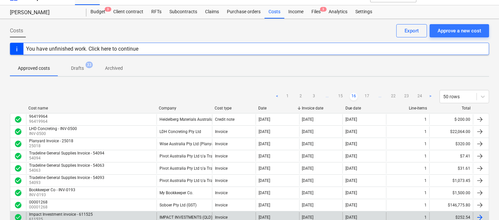
scroll to position [0, 0]
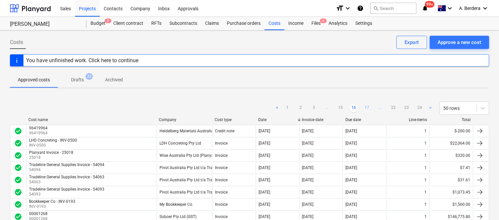
click at [366, 104] on link "17" at bounding box center [367, 108] width 8 height 8
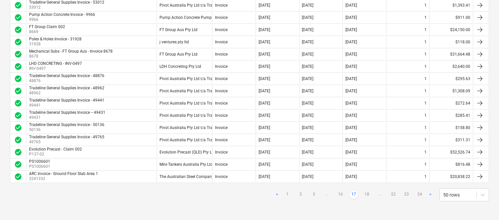
scroll to position [555, 0]
click at [367, 195] on link "18" at bounding box center [367, 195] width 8 height 8
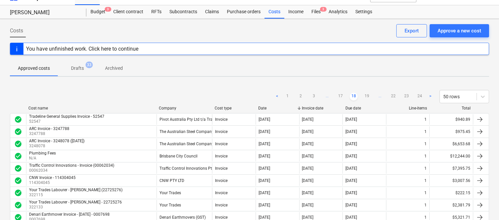
scroll to position [0, 0]
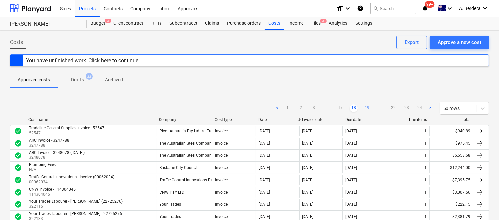
click at [367, 109] on link "19" at bounding box center [367, 108] width 8 height 8
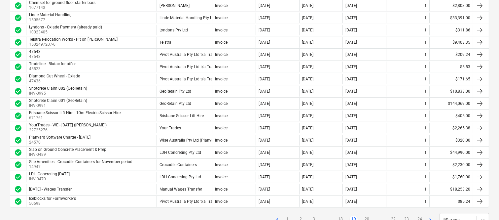
scroll to position [543, 0]
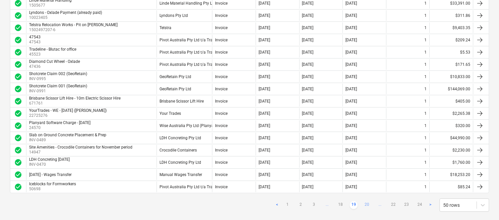
click at [368, 206] on link "20" at bounding box center [367, 205] width 8 height 8
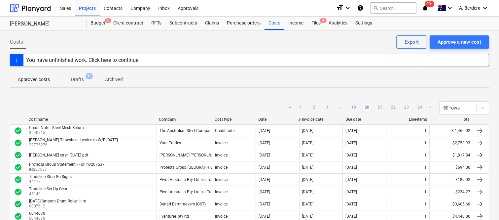
scroll to position [0, 0]
click at [379, 109] on link "21" at bounding box center [380, 108] width 8 height 8
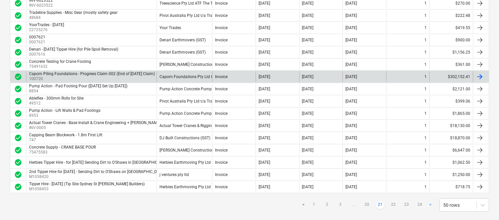
scroll to position [555, 0]
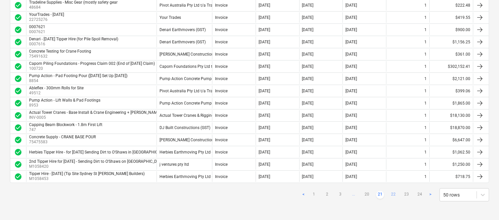
click at [395, 193] on link "22" at bounding box center [394, 195] width 8 height 8
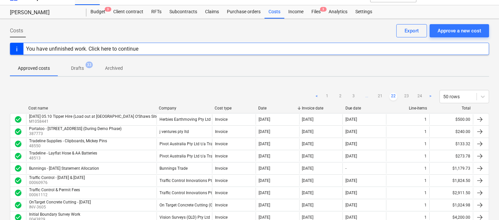
scroll to position [0, 0]
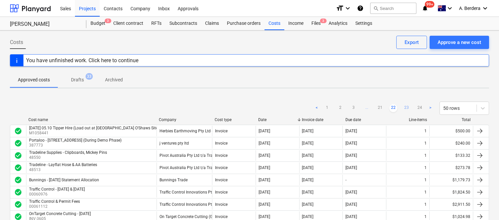
click at [407, 106] on link "23" at bounding box center [407, 108] width 8 height 8
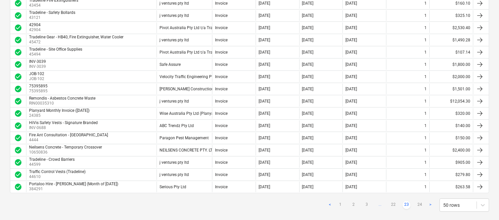
scroll to position [555, 0]
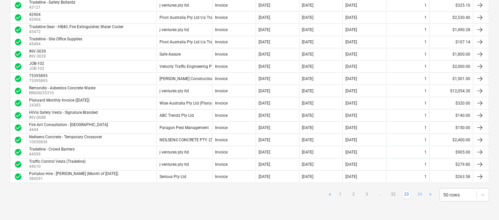
click at [422, 194] on link "24" at bounding box center [420, 195] width 8 height 8
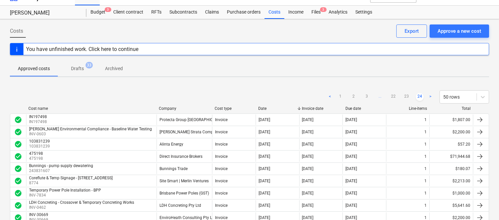
scroll to position [0, 0]
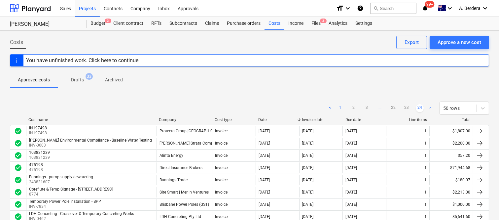
click at [338, 107] on link "1" at bounding box center [341, 108] width 8 height 8
